Goal: Task Accomplishment & Management: Use online tool/utility

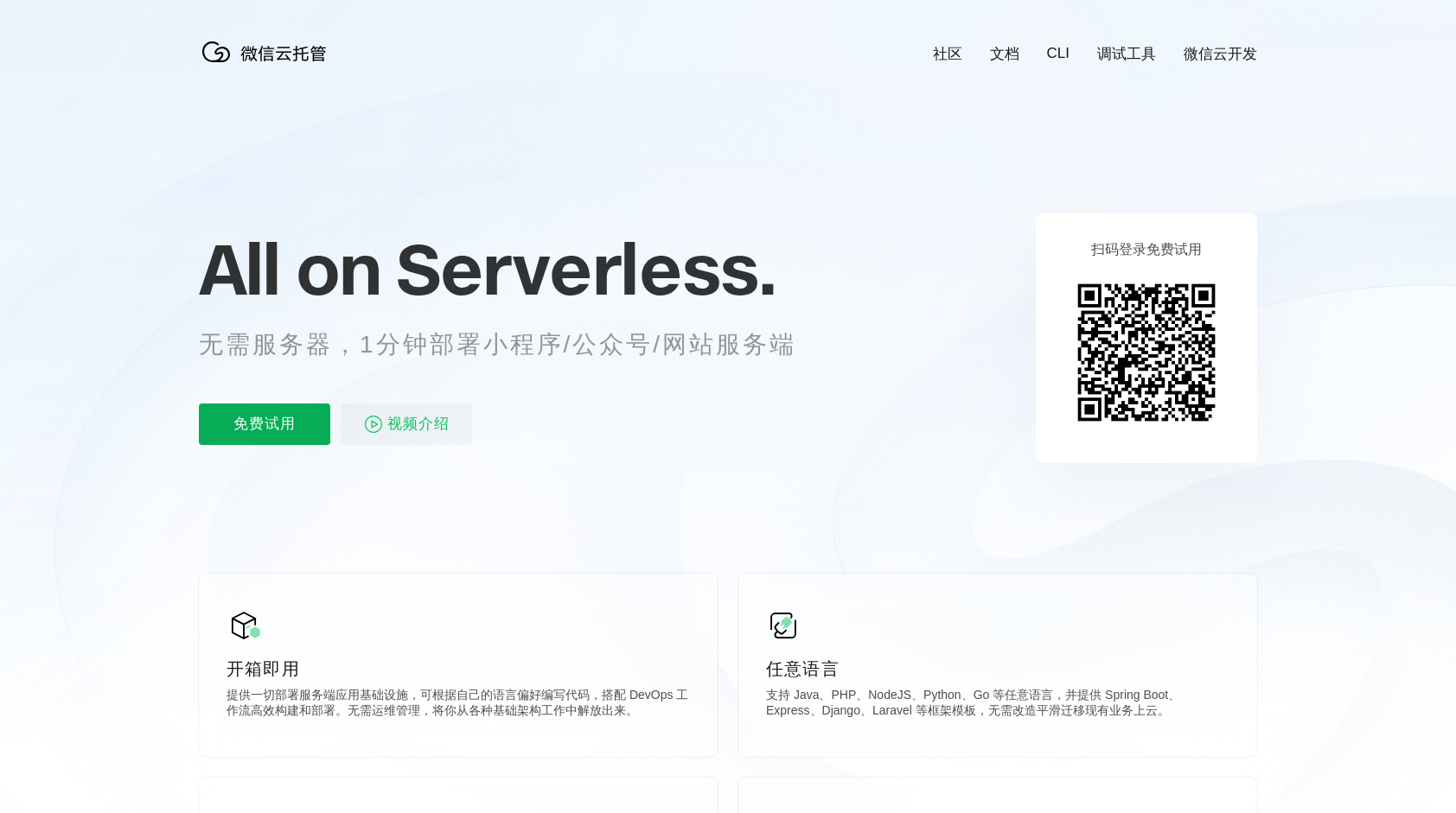
scroll to position [0, 3073]
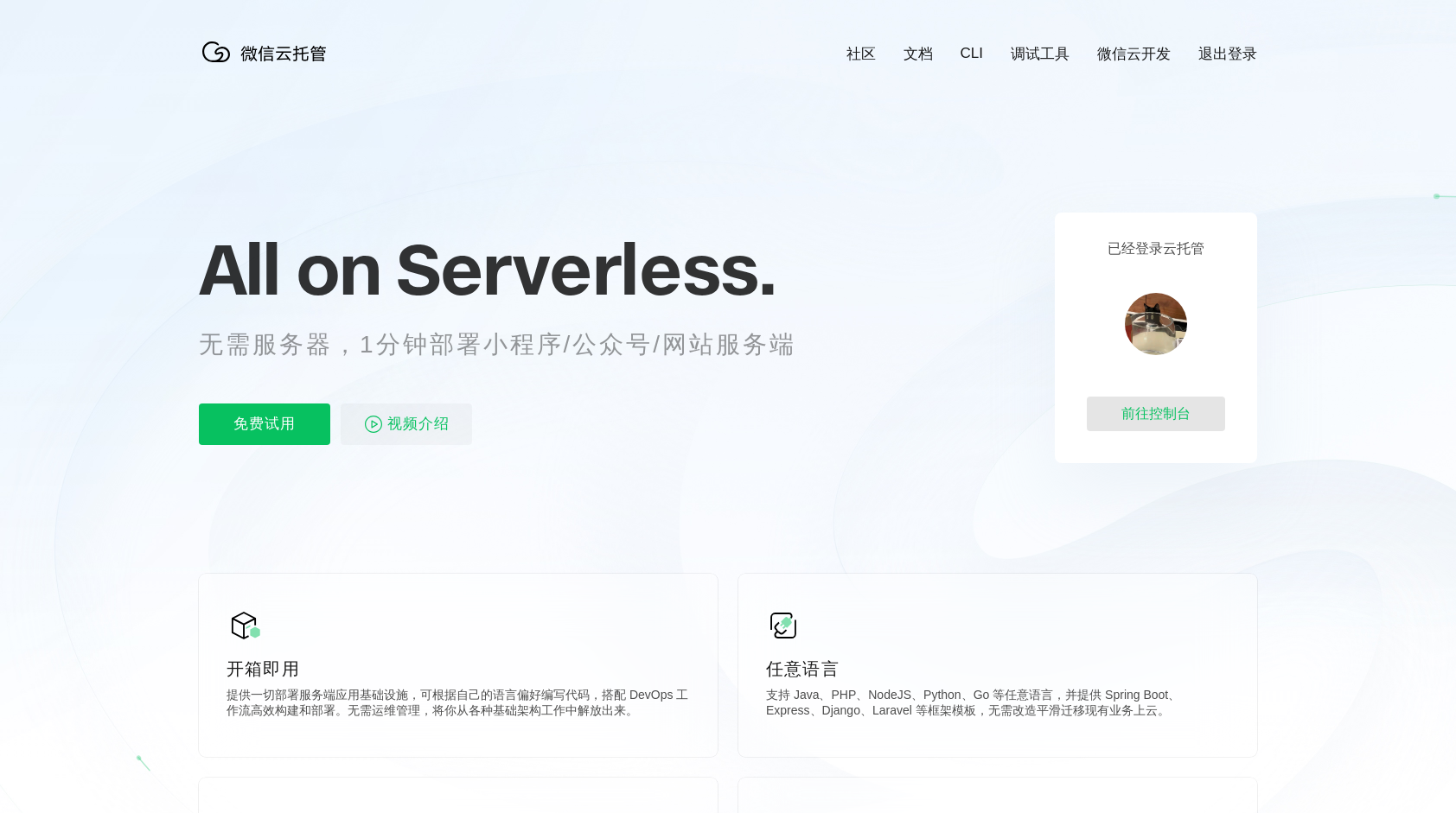
click at [1160, 415] on div "前往控制台" at bounding box center [1156, 414] width 138 height 35
click at [1180, 417] on div "前往控制台" at bounding box center [1156, 414] width 138 height 35
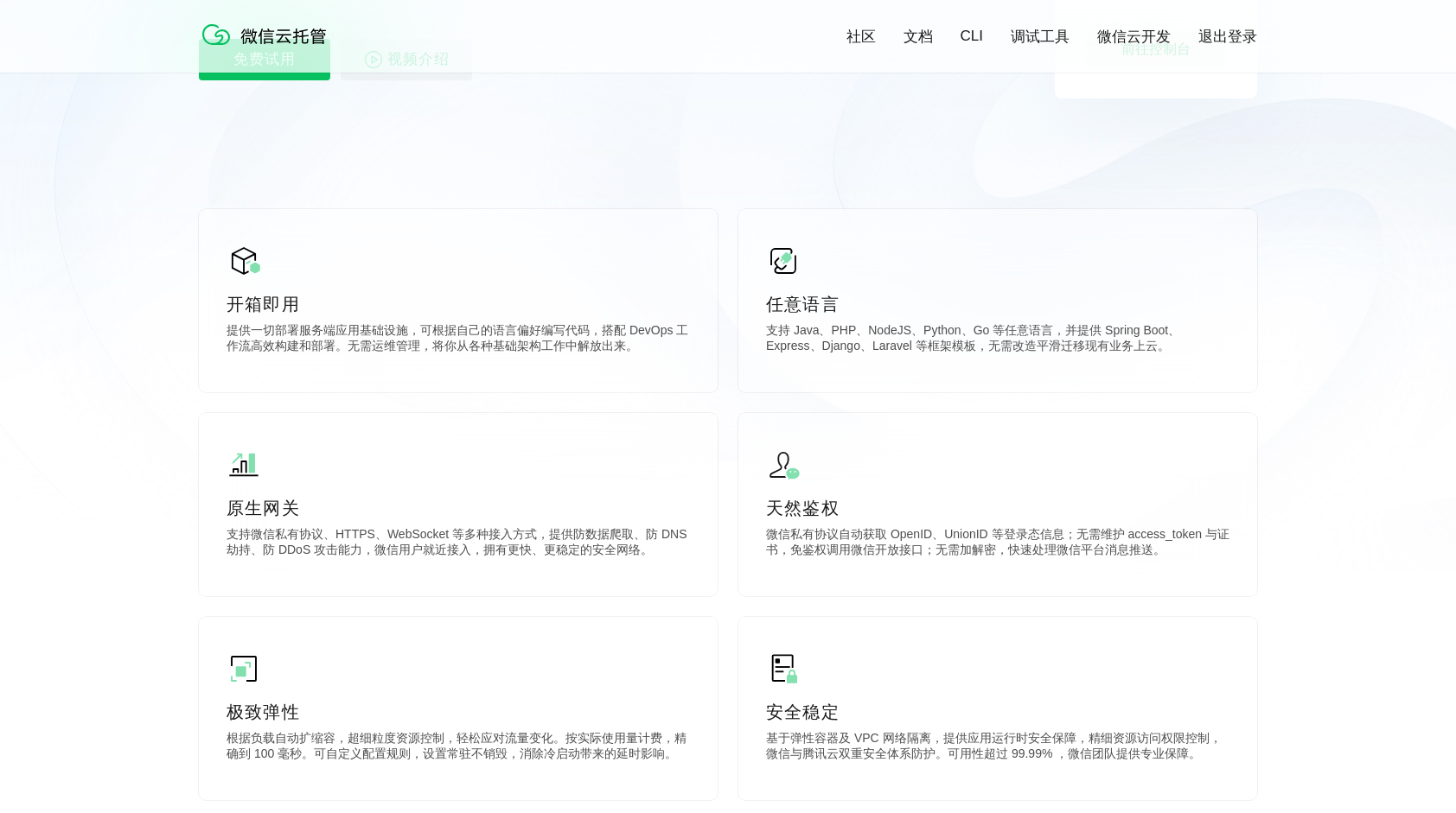
scroll to position [86, 0]
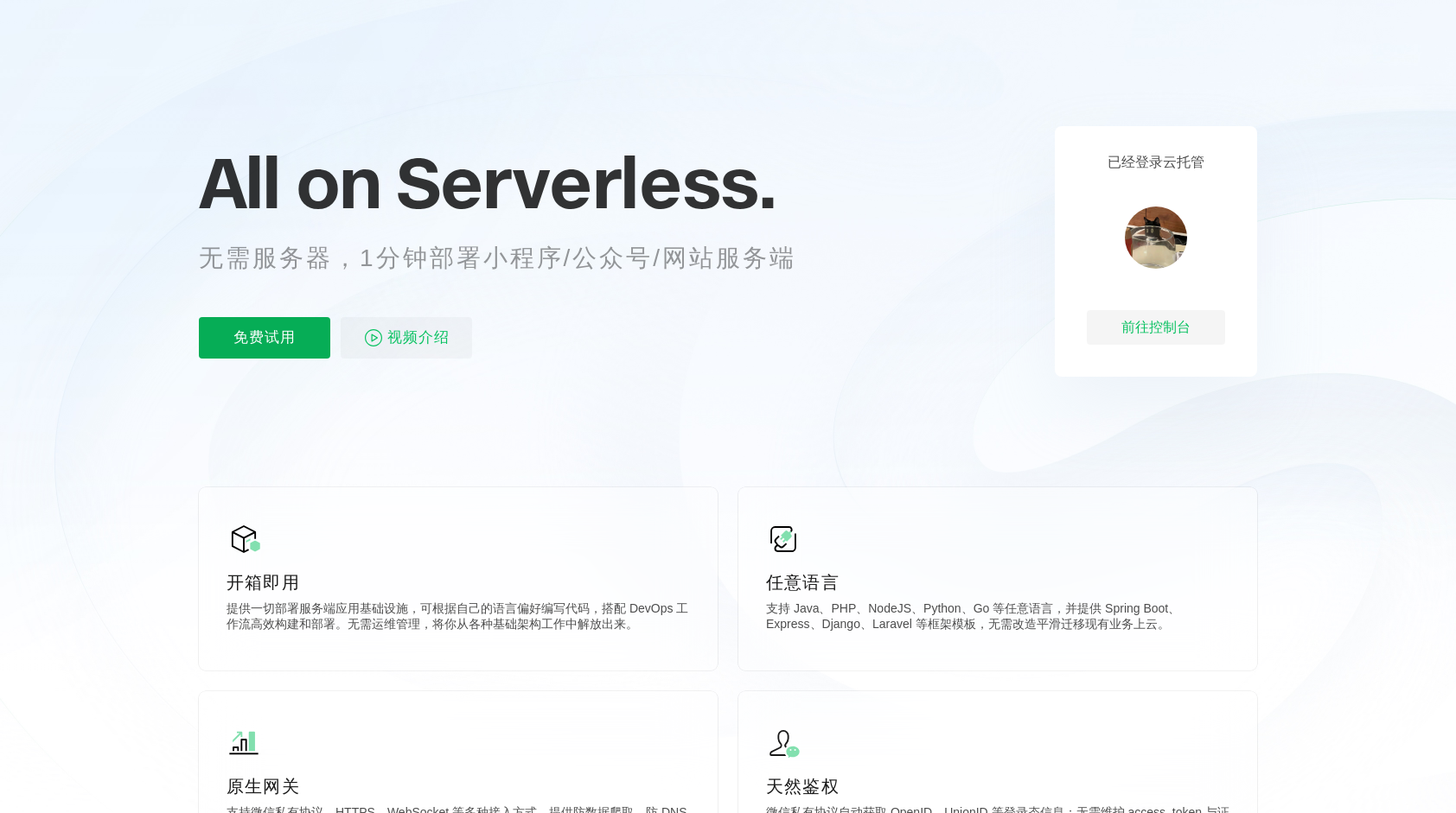
click at [267, 326] on p "免费试用" at bounding box center [264, 338] width 131 height 42
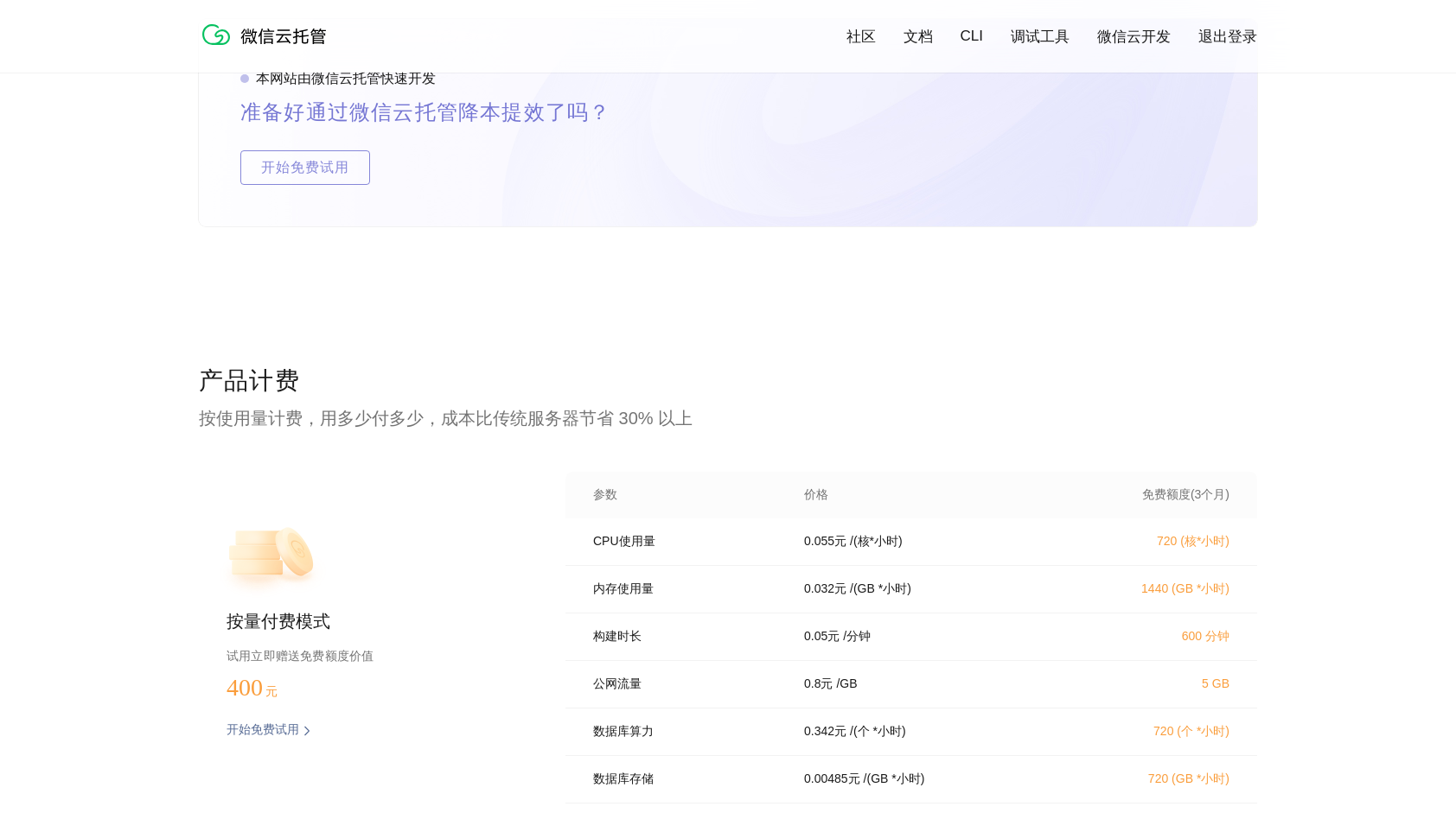
scroll to position [3371, 0]
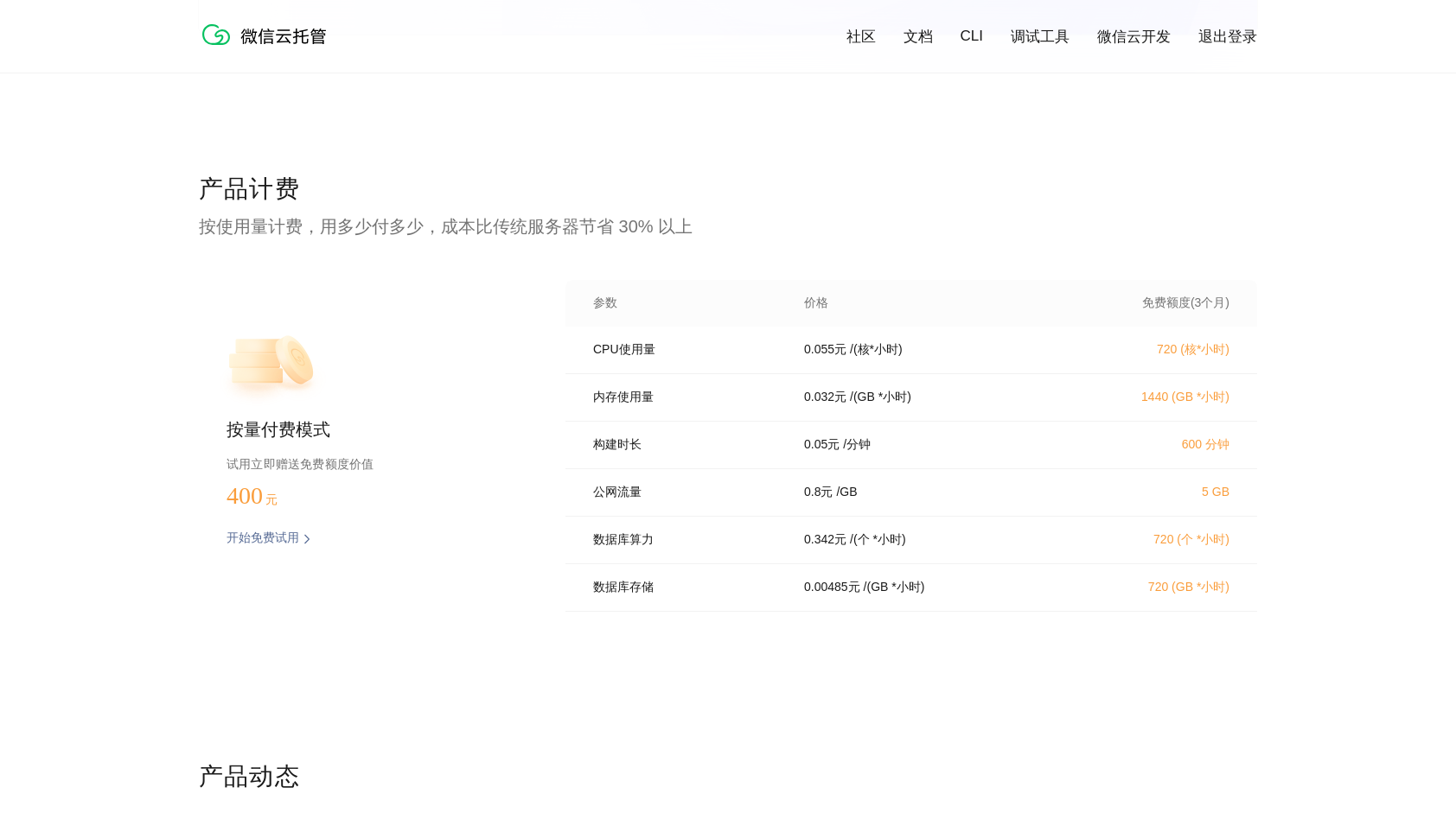
click at [843, 466] on div "构建时长 0.05 元 / 分钟 600 分钟" at bounding box center [911, 445] width 692 height 47
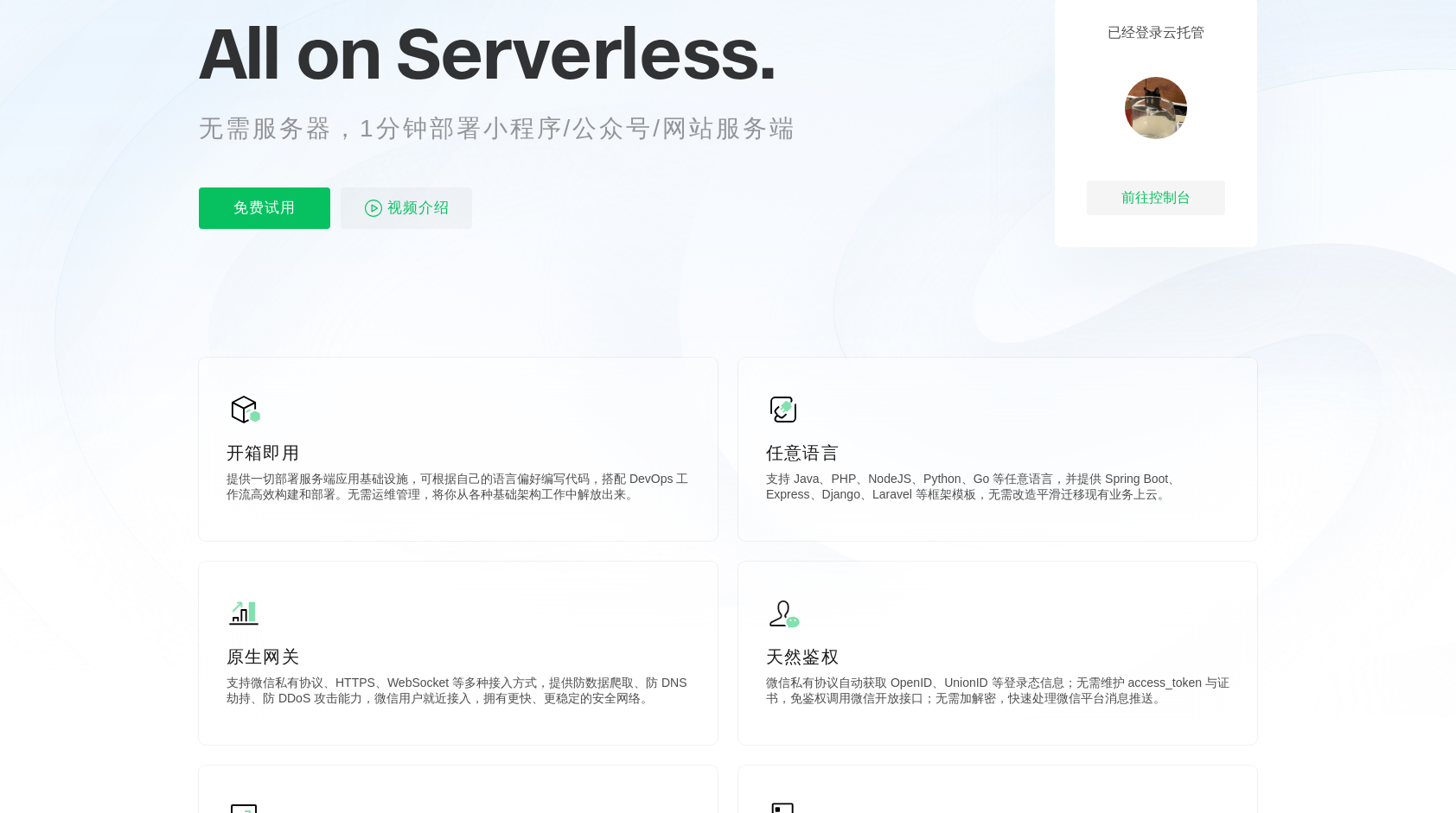
scroll to position [0, 0]
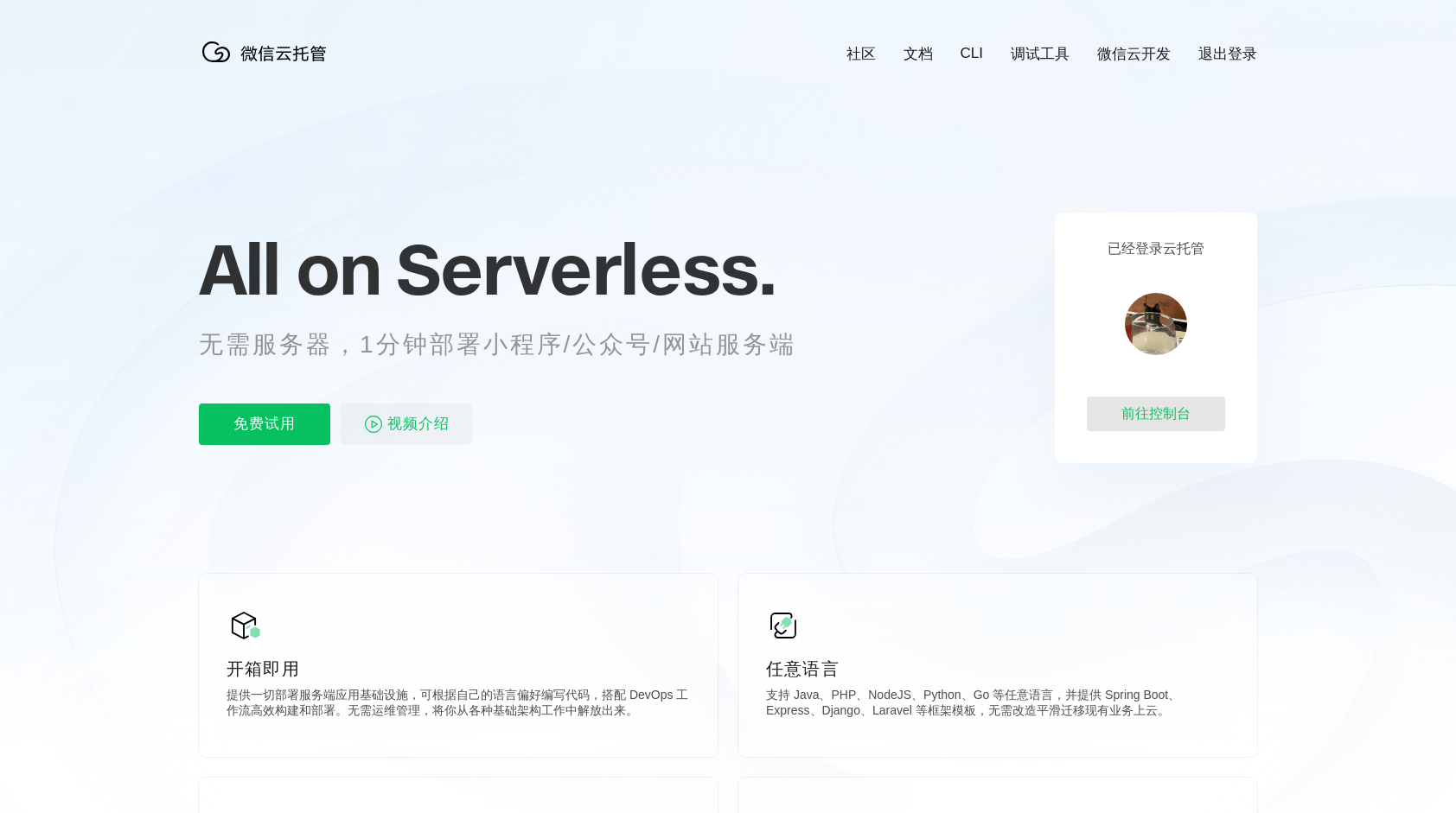
click at [1150, 419] on div "前往控制台" at bounding box center [1156, 414] width 138 height 35
